Goal: Find specific page/section: Find specific page/section

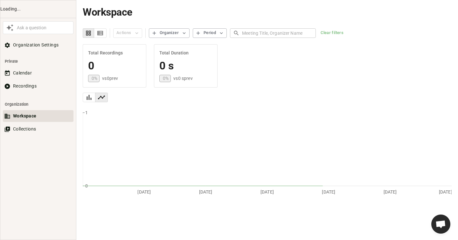
scroll to position [344, 0]
click at [20, 85] on button "Recordings" at bounding box center [38, 86] width 71 height 12
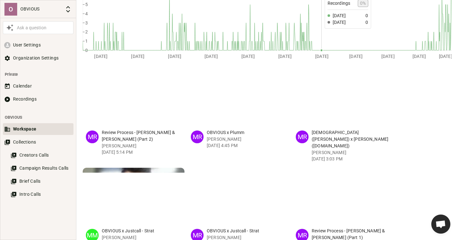
scroll to position [136, 0]
